Goal: Communication & Community: Answer question/provide support

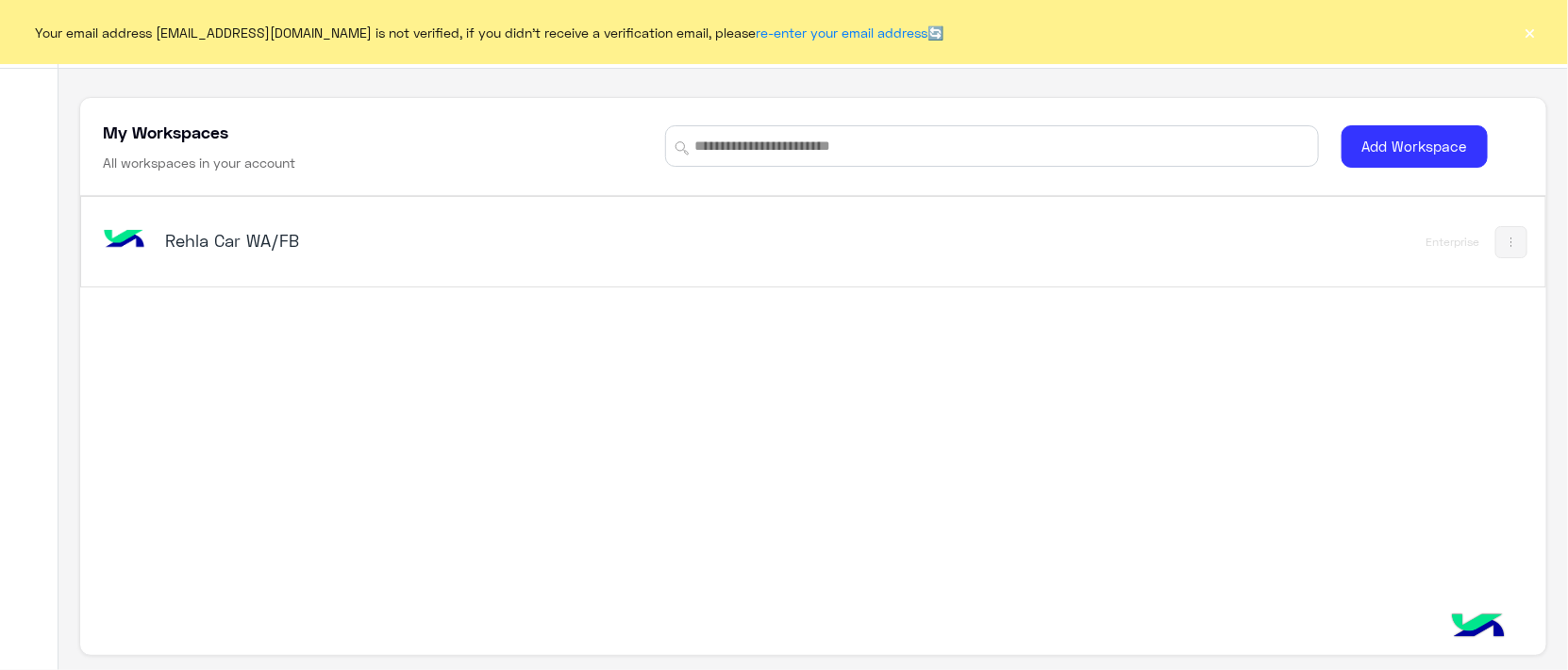
click at [326, 245] on h5 "Rehla Car WA/FB" at bounding box center [422, 240] width 515 height 22
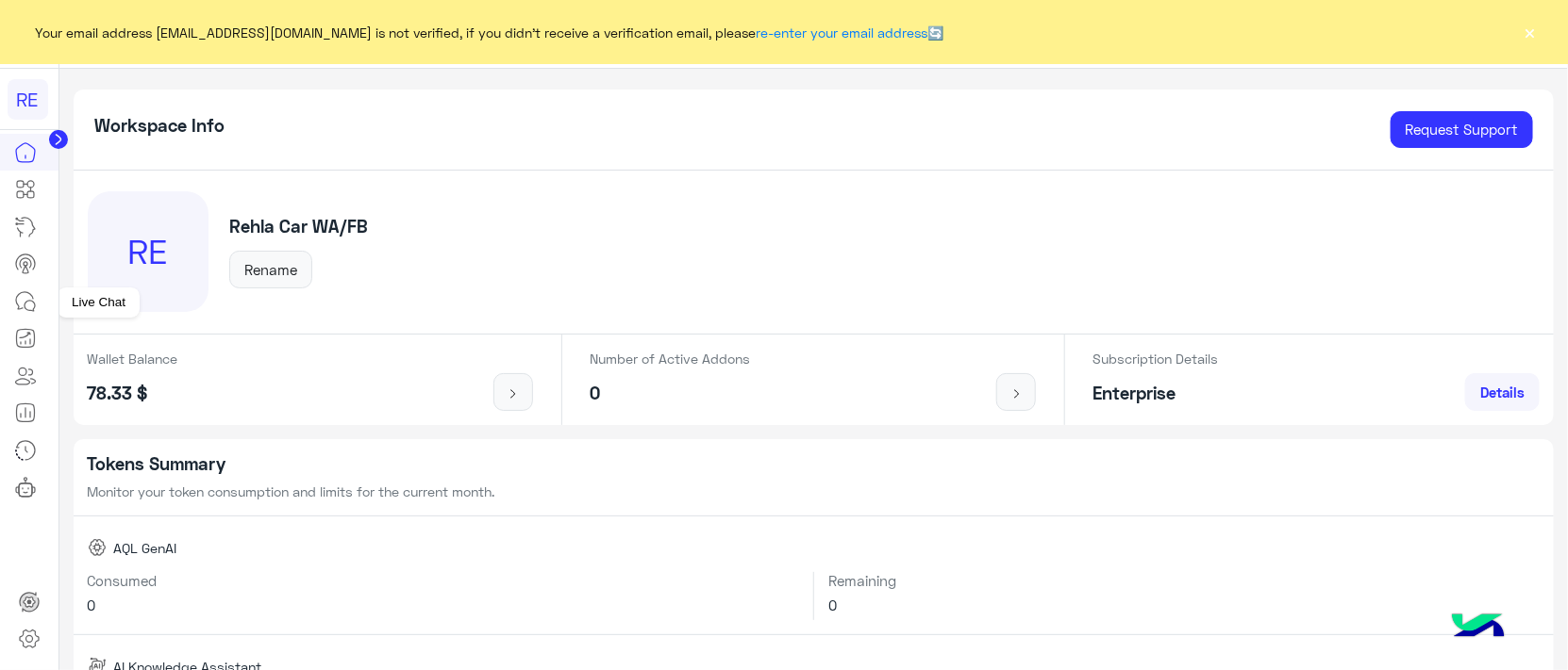
click at [21, 302] on icon at bounding box center [25, 301] width 22 height 22
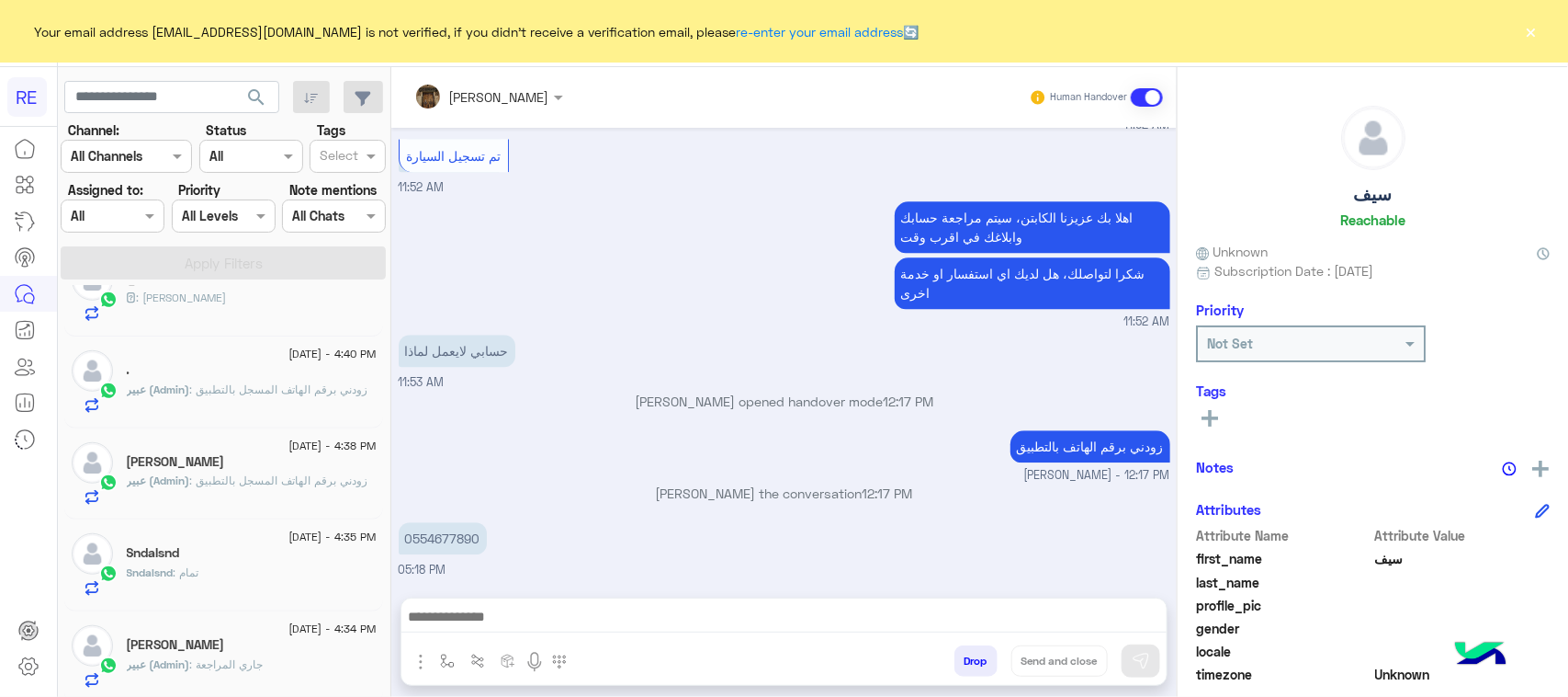
scroll to position [804, 0]
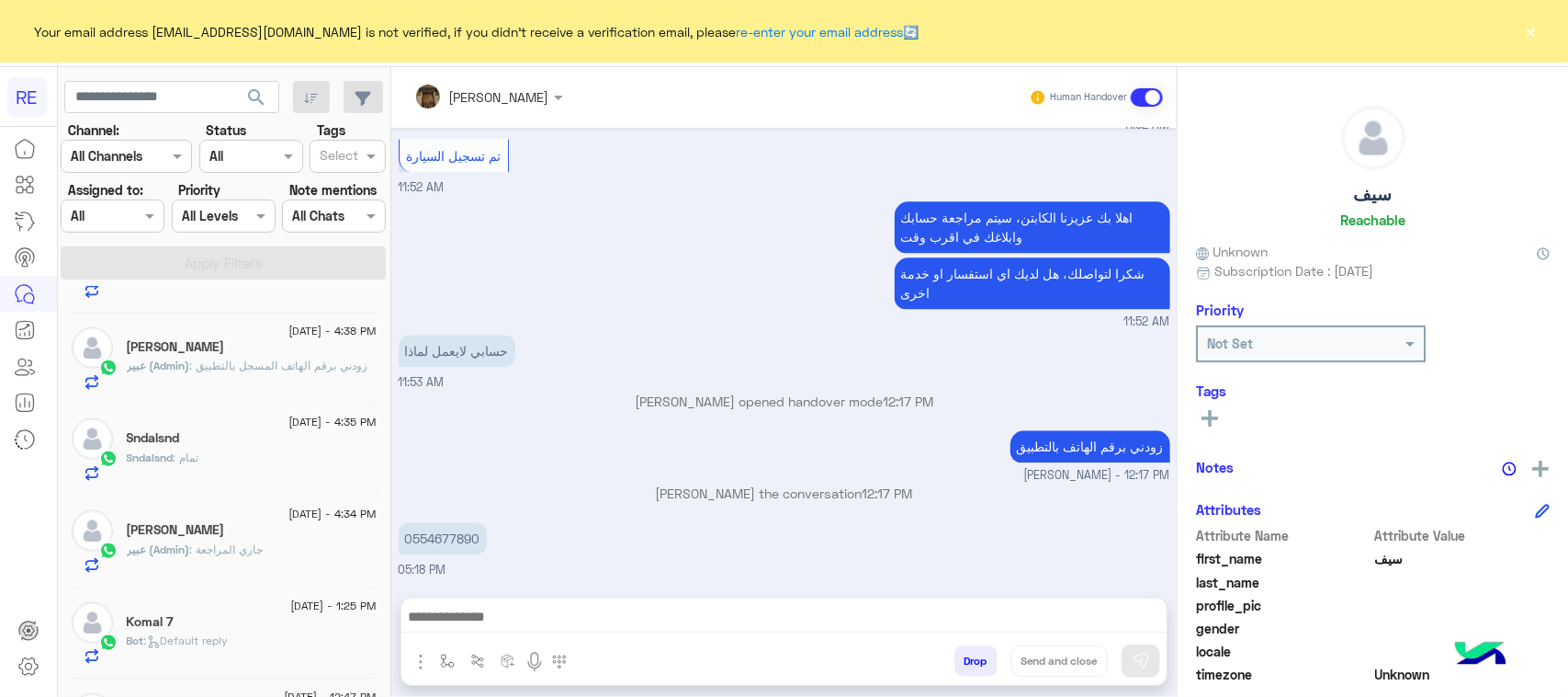
click at [262, 359] on div "[PERSON_NAME]" at bounding box center [252, 348] width 250 height 19
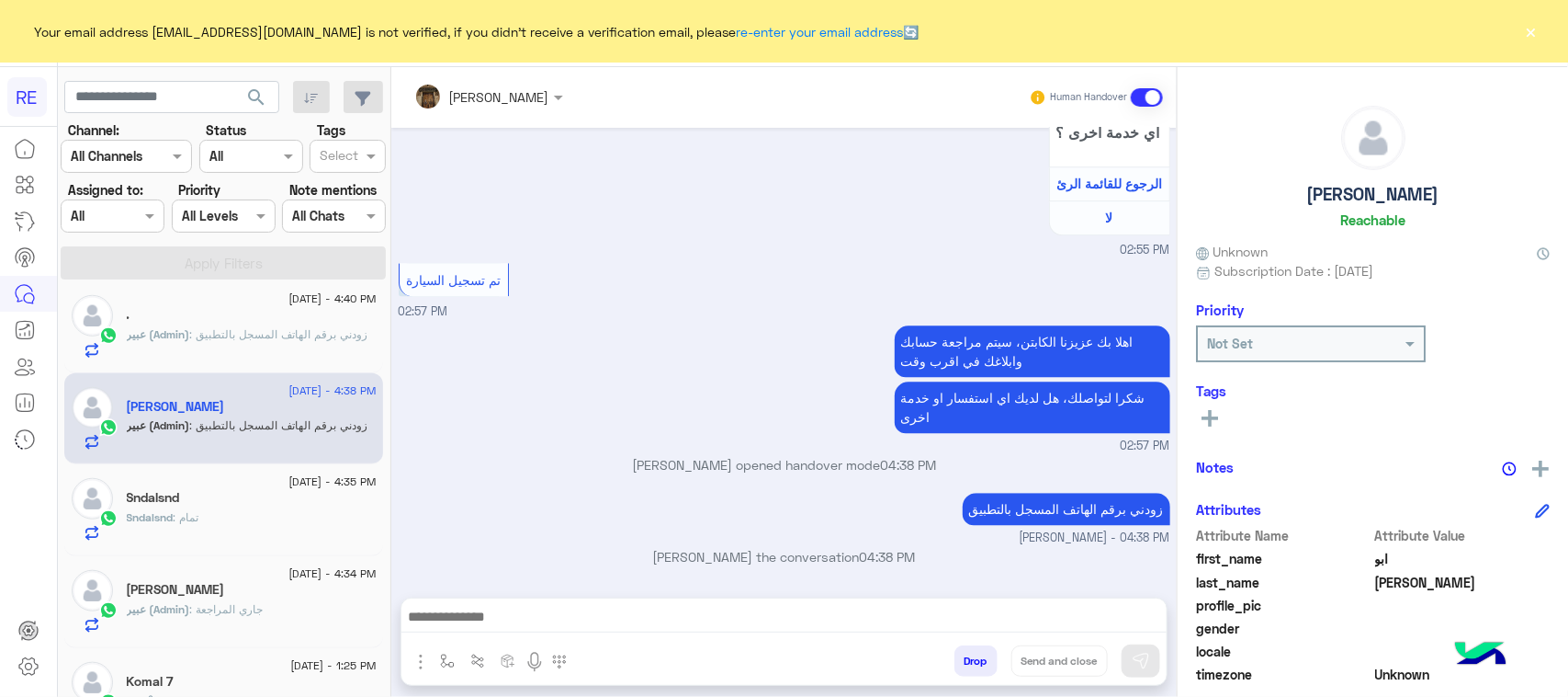
scroll to position [689, 0]
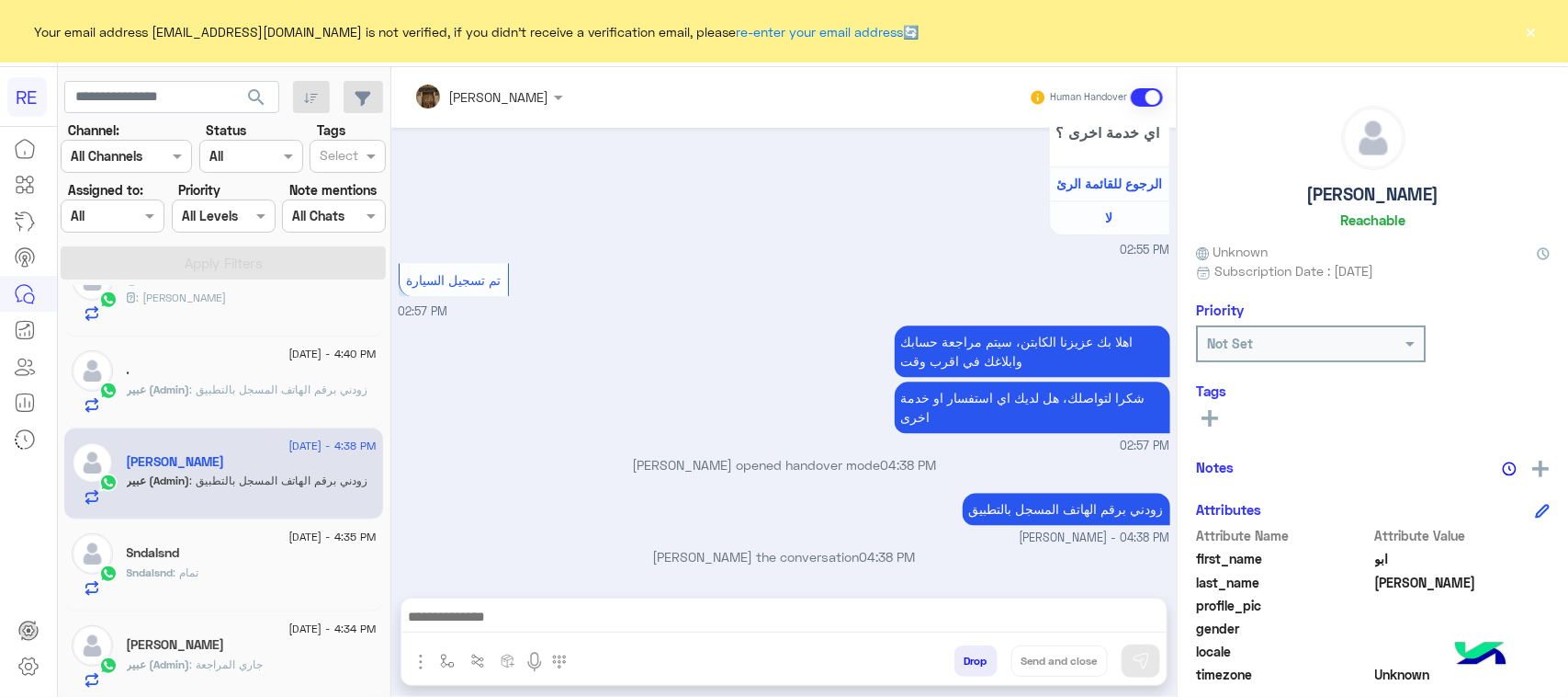
click at [327, 396] on span ": زودني برقم الهاتف المسجل بالتطبيق" at bounding box center [279, 389] width 178 height 14
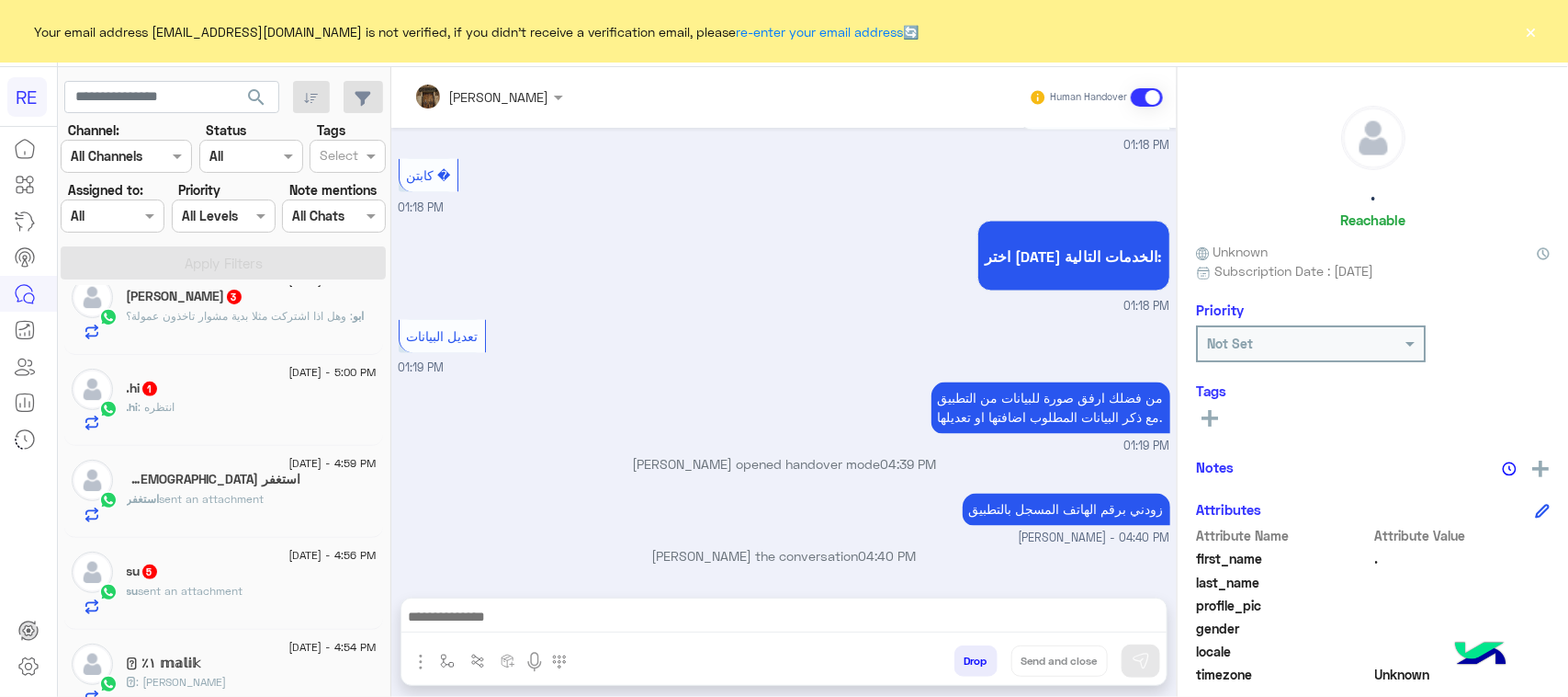
scroll to position [345, 0]
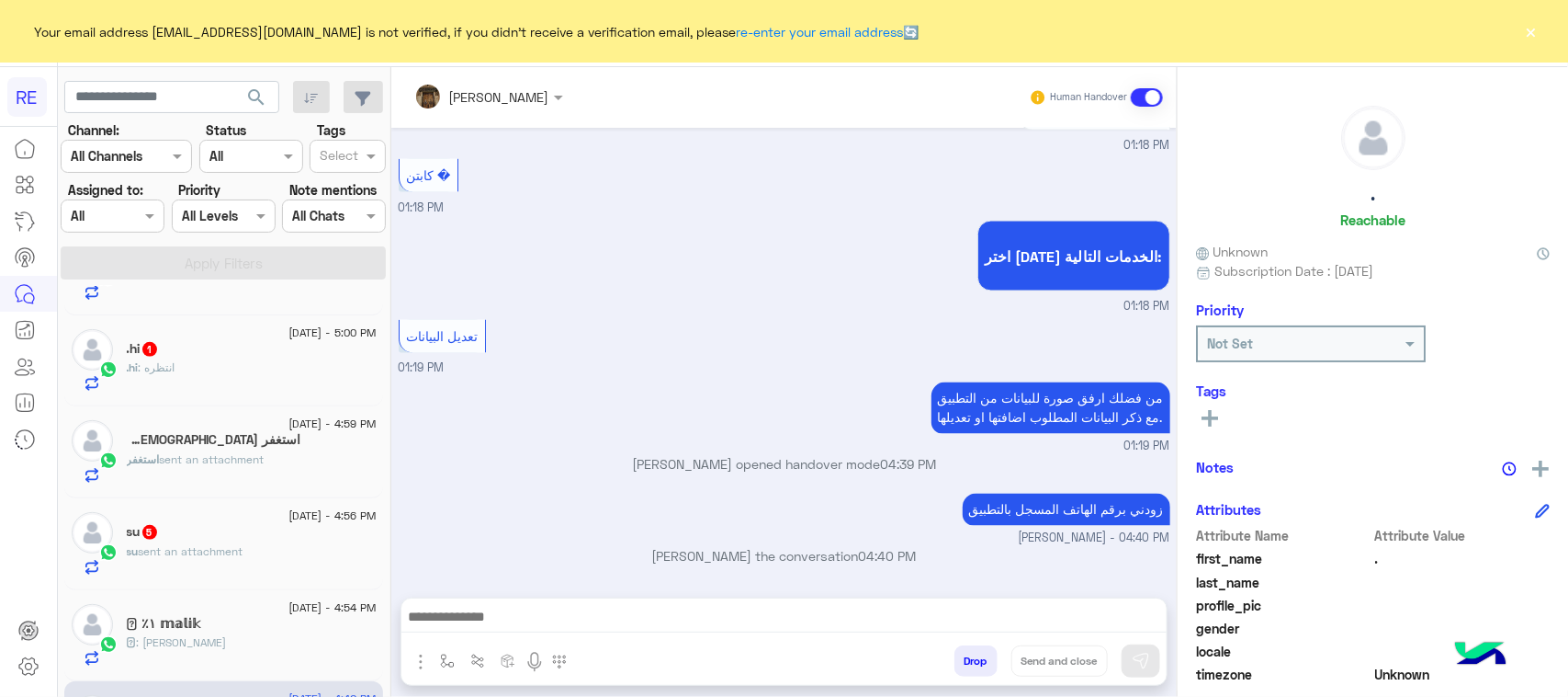
click at [324, 555] on div "su sent an attachment" at bounding box center [252, 559] width 250 height 32
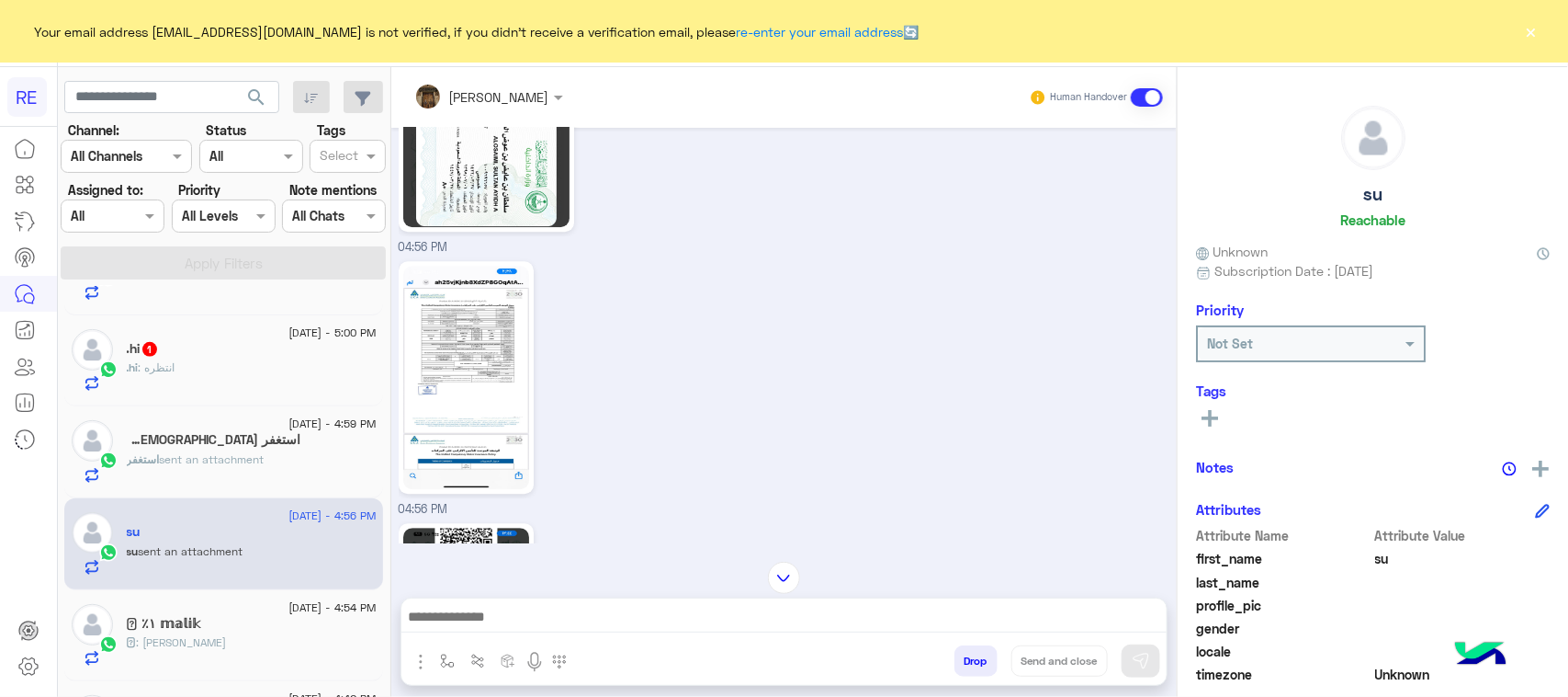
scroll to position [2716, 0]
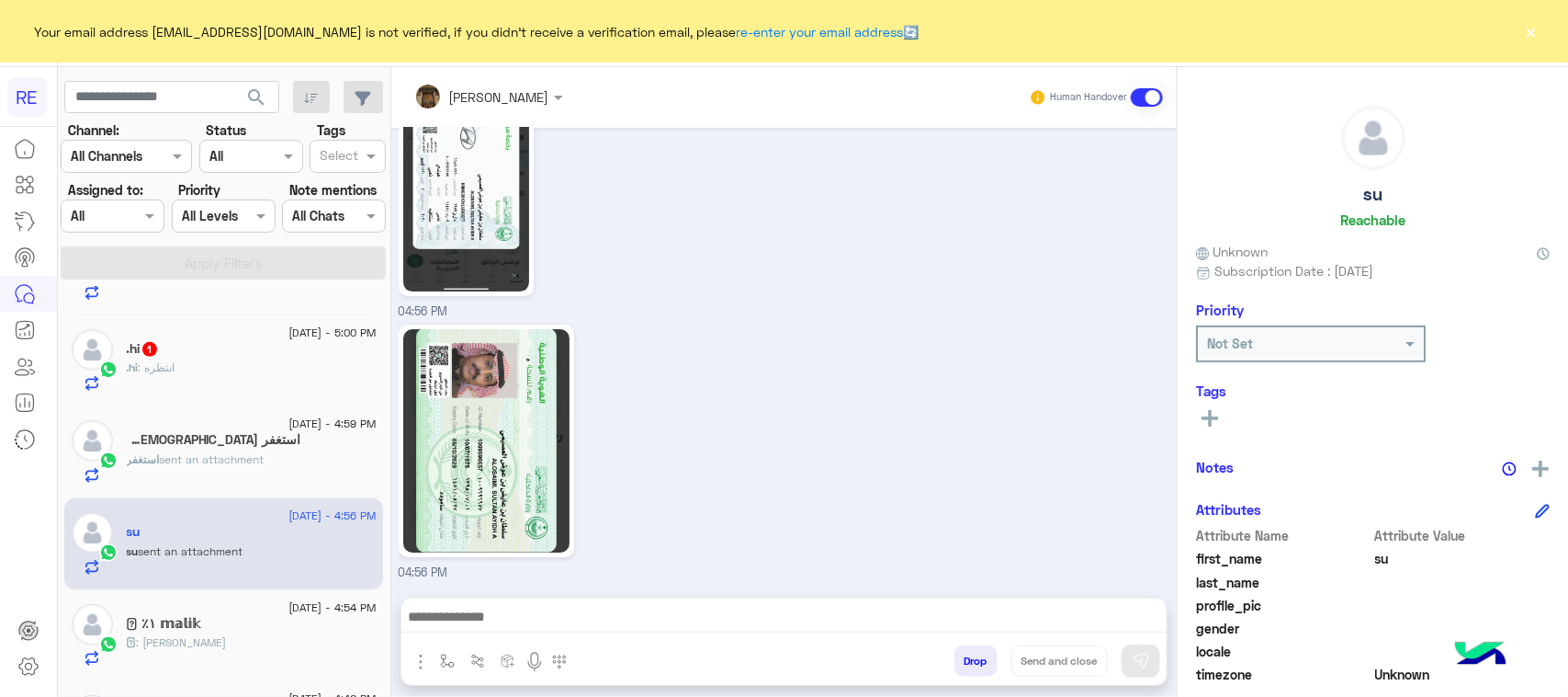
click at [217, 341] on div "[DATE] - 5:00 PM" at bounding box center [252, 335] width 250 height 12
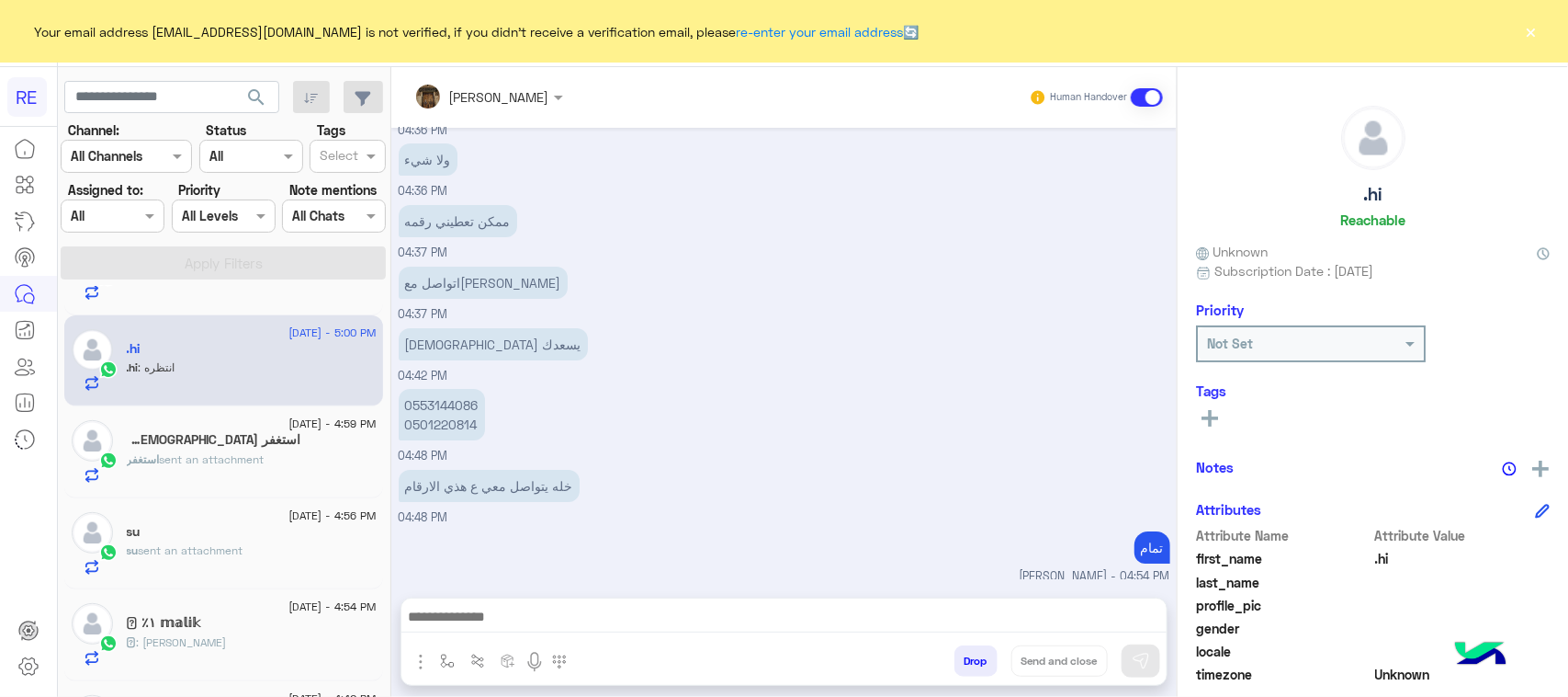
scroll to position [2870, 0]
